Goal: Information Seeking & Learning: Learn about a topic

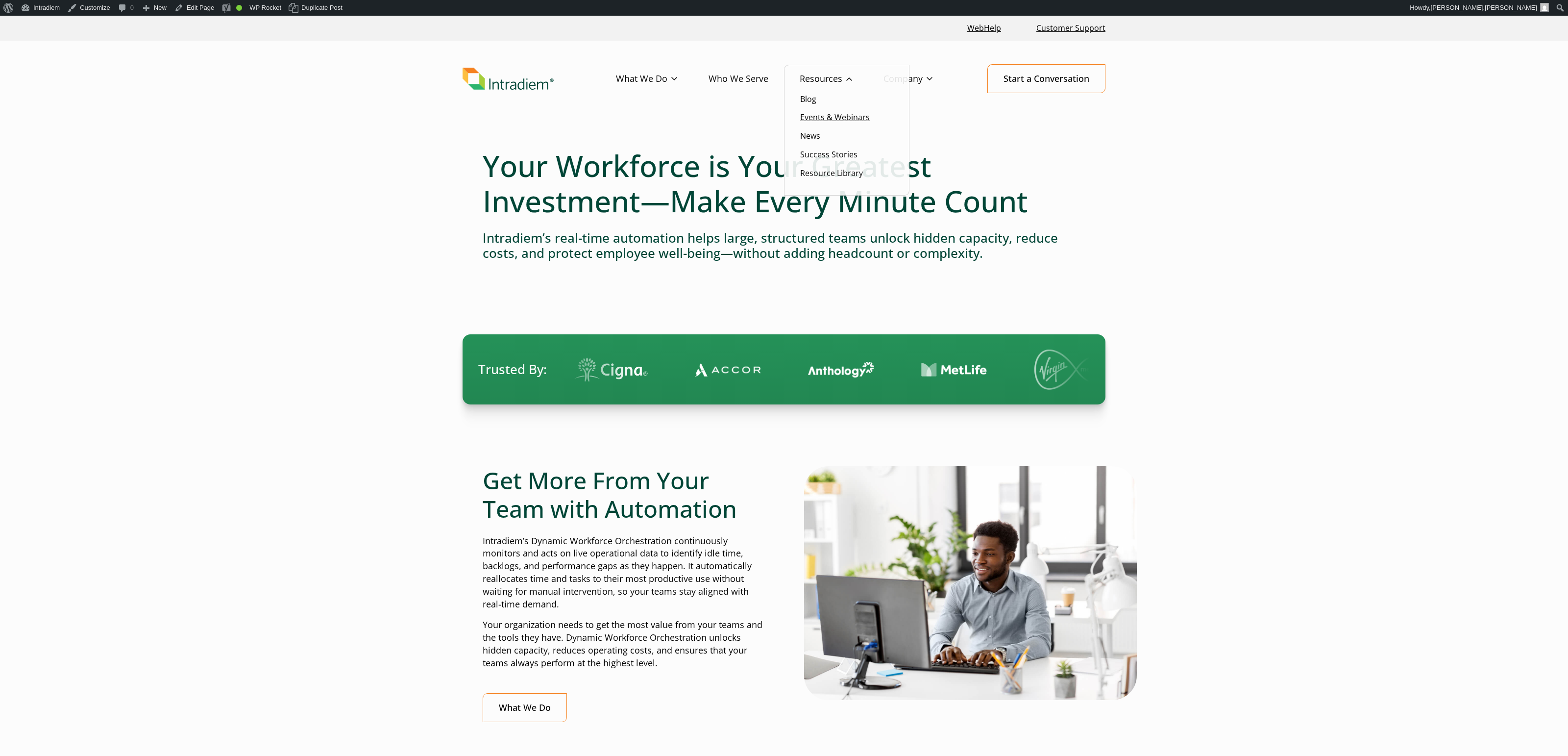
click at [842, 118] on link "Events & Webinars" at bounding box center [835, 117] width 69 height 11
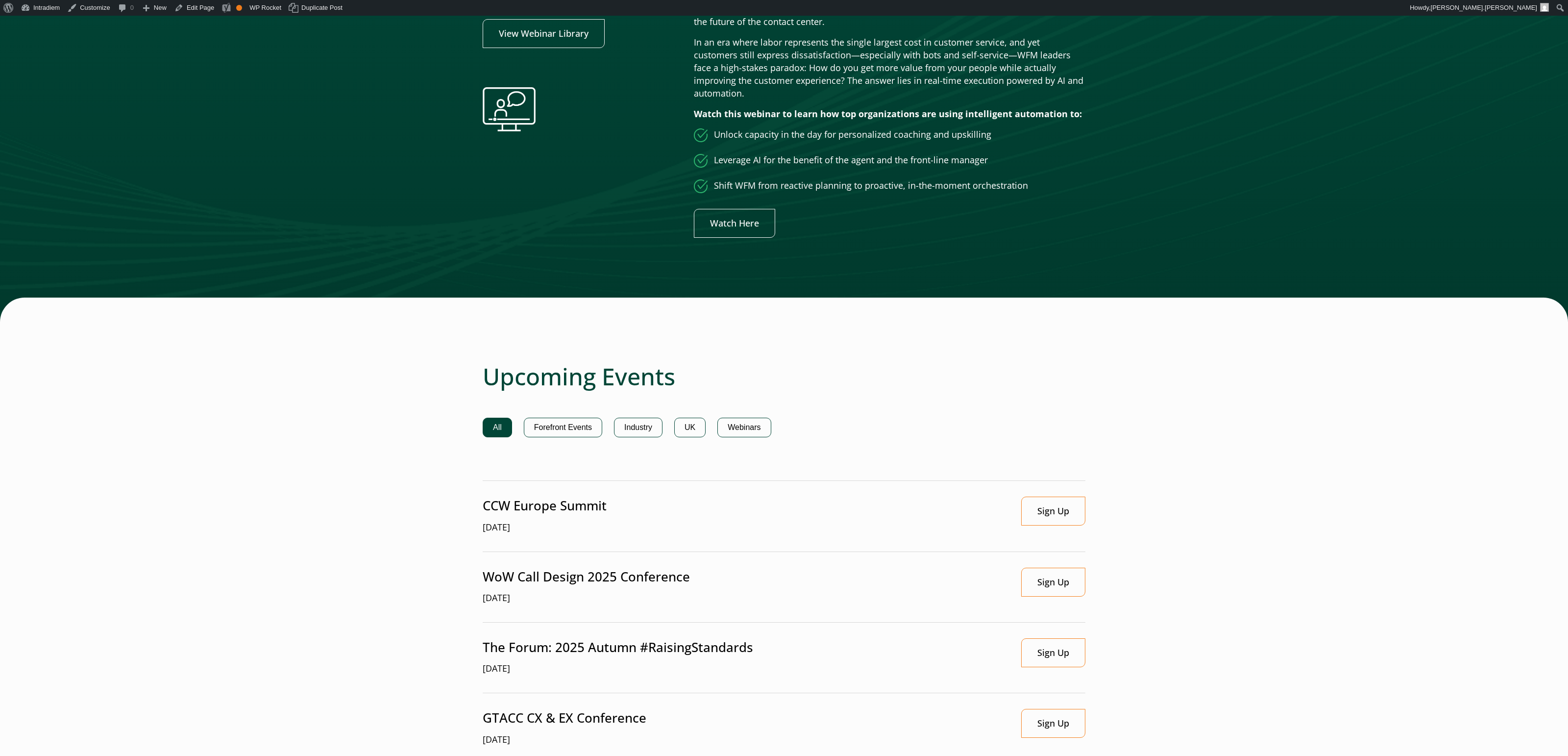
scroll to position [469, 0]
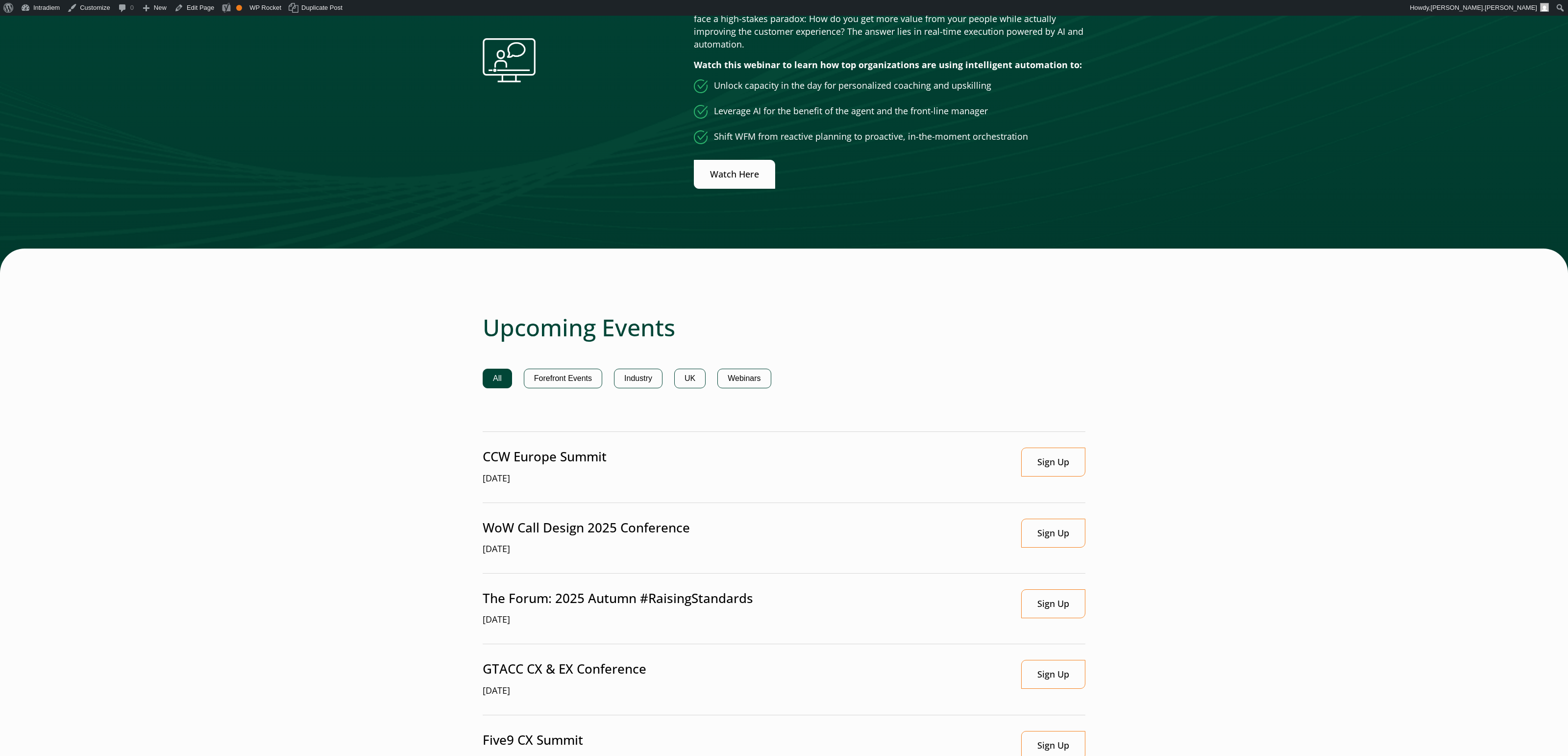
click at [731, 160] on link "Watch Here" at bounding box center [735, 174] width 81 height 29
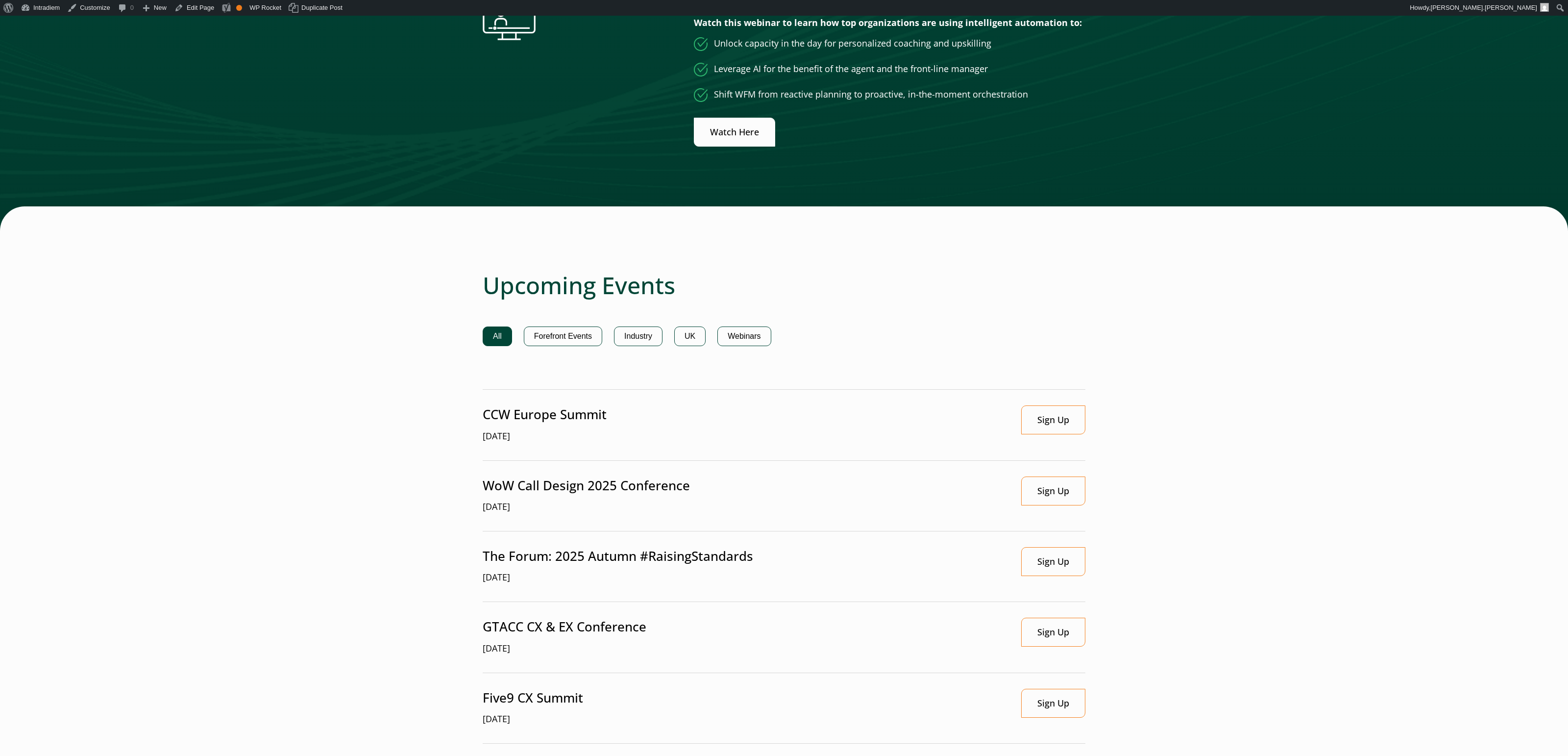
scroll to position [517, 0]
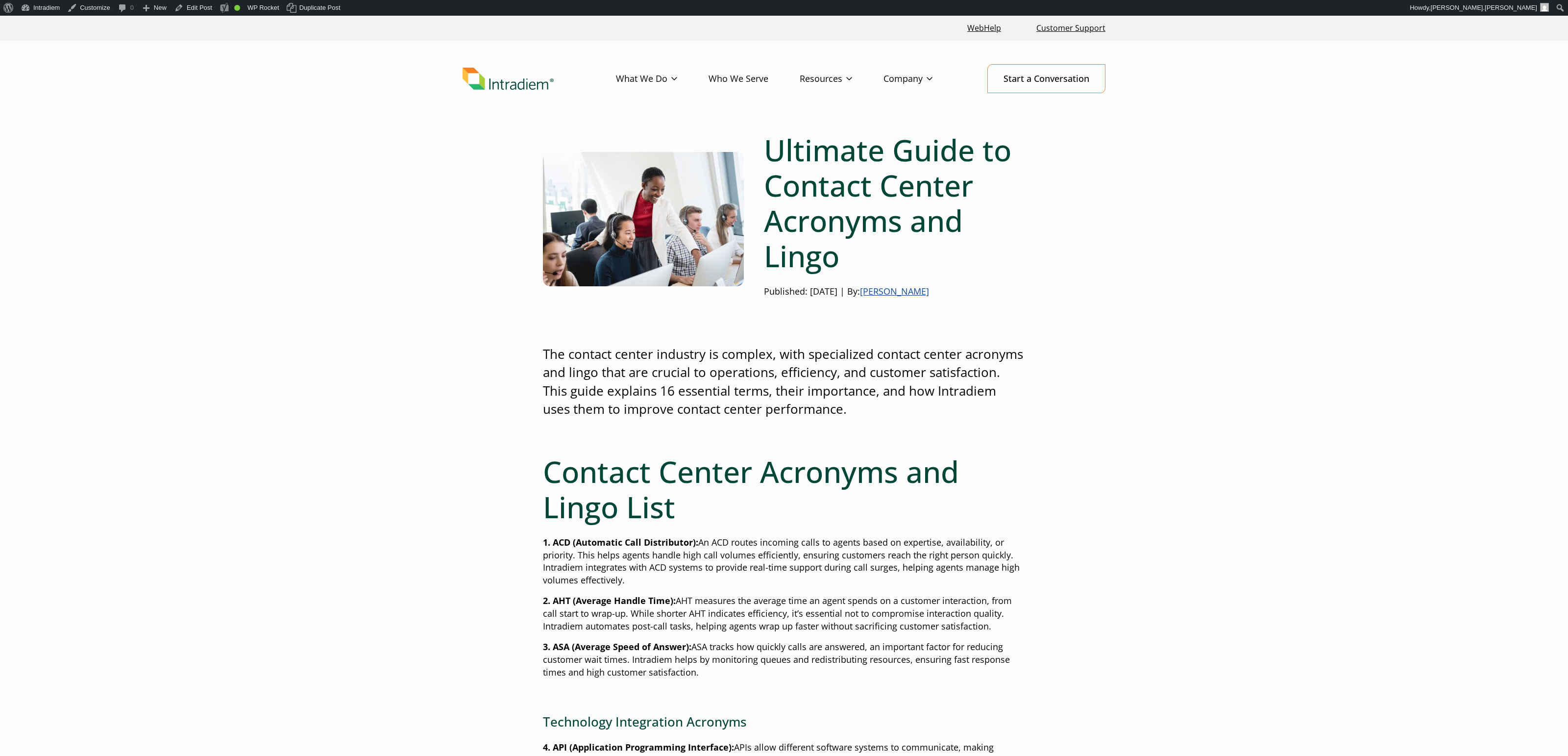
click at [929, 229] on h1 "Ultimate Guide to Contact Center Acronyms and Lingo" at bounding box center [894, 202] width 261 height 141
